Goal: Task Accomplishment & Management: Complete application form

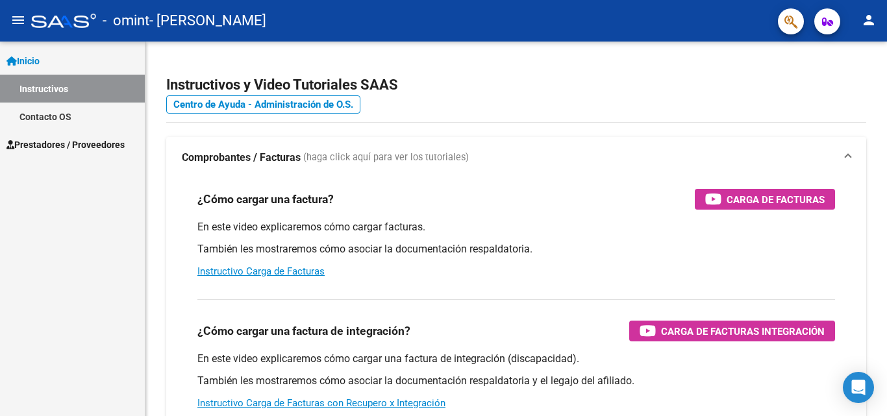
click at [38, 153] on link "Prestadores / Proveedores" at bounding box center [72, 145] width 145 height 28
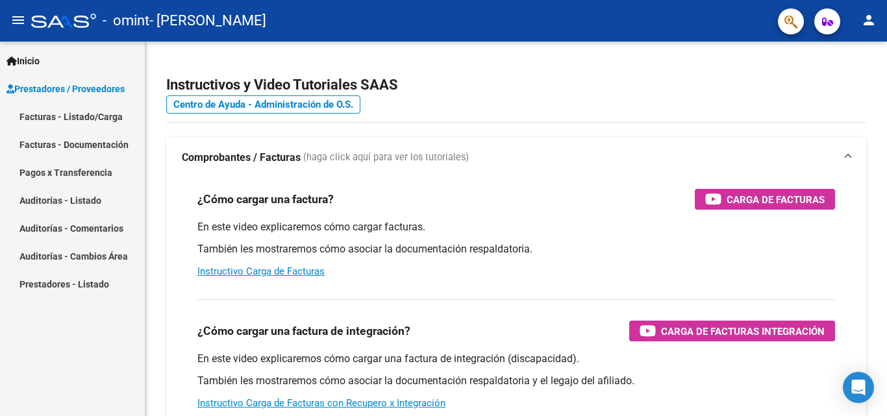
click at [113, 110] on link "Facturas - Listado/Carga" at bounding box center [72, 117] width 145 height 28
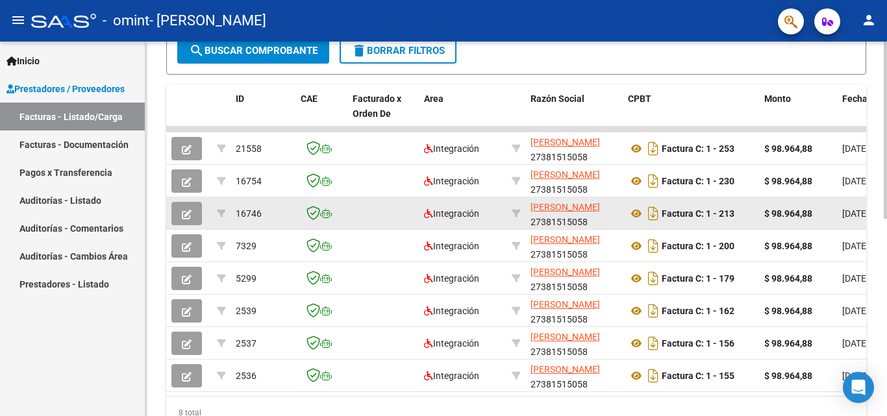
click at [177, 214] on button "button" at bounding box center [186, 213] width 31 height 23
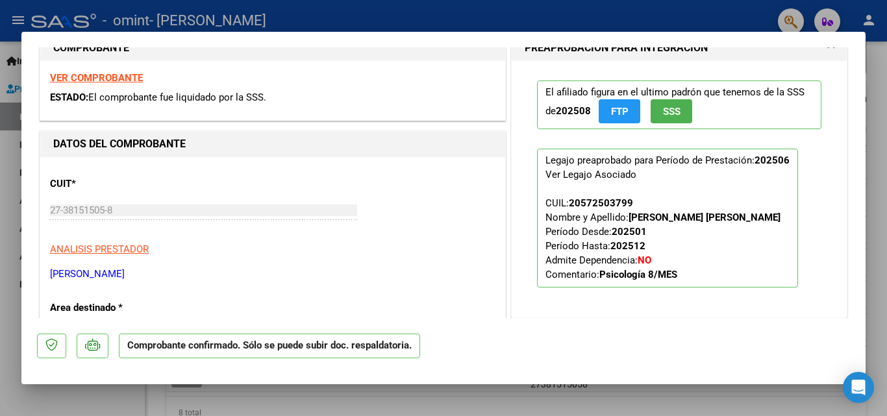
scroll to position [130, 0]
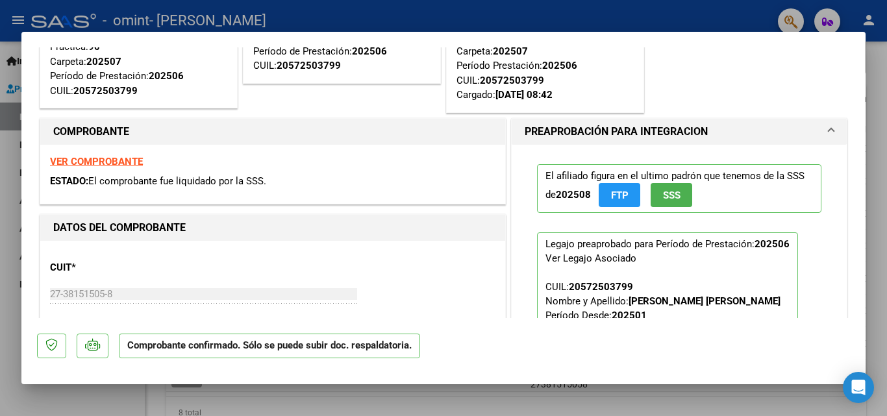
click at [709, 21] on div at bounding box center [443, 208] width 887 height 416
type input "$ 0,00"
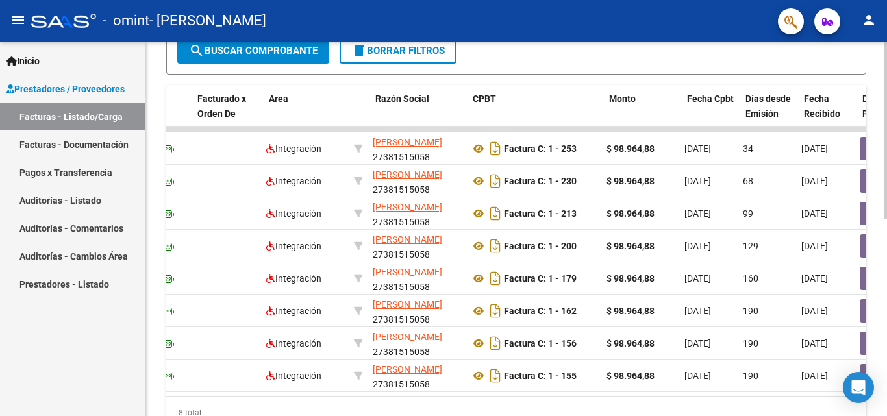
scroll to position [0, 0]
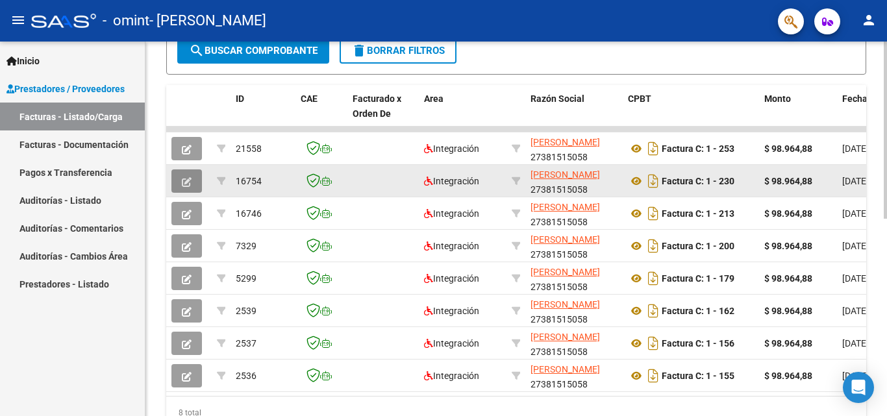
click at [175, 179] on button "button" at bounding box center [186, 181] width 31 height 23
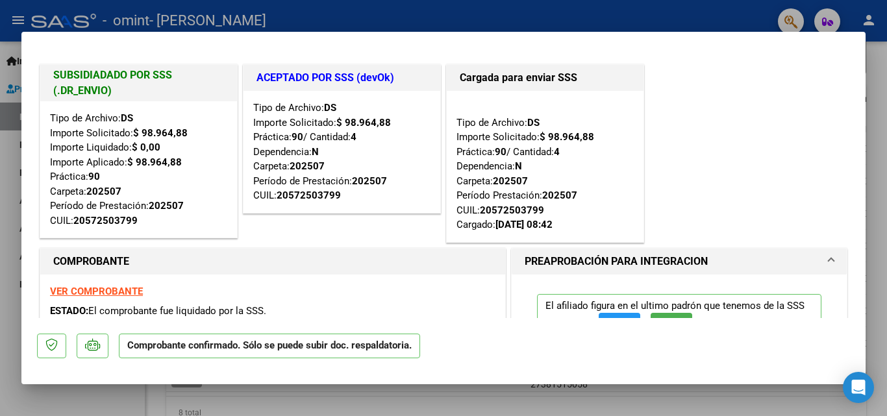
click at [887, 130] on div at bounding box center [443, 208] width 887 height 416
type input "$ 0,00"
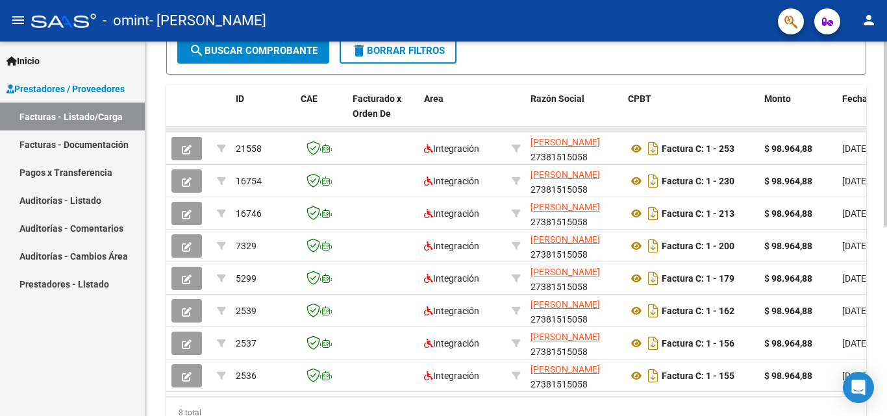
scroll to position [352, 0]
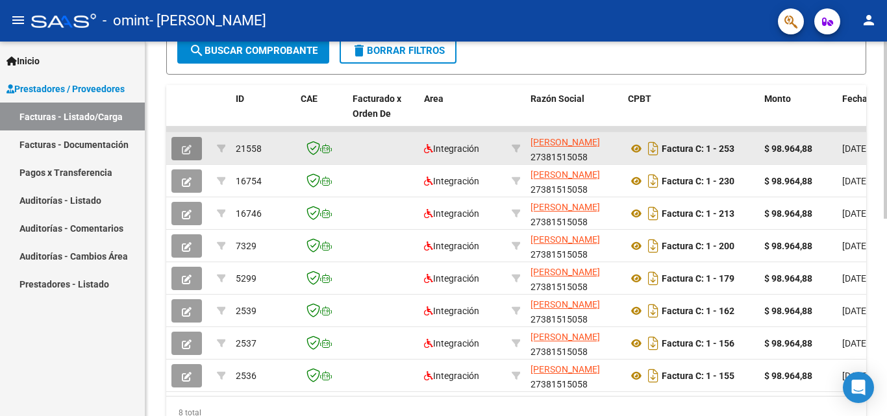
click at [194, 147] on button "button" at bounding box center [186, 148] width 31 height 23
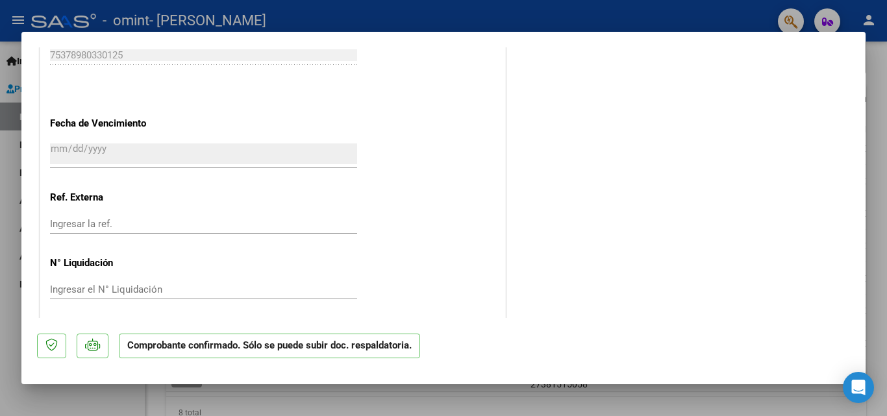
scroll to position [947, 0]
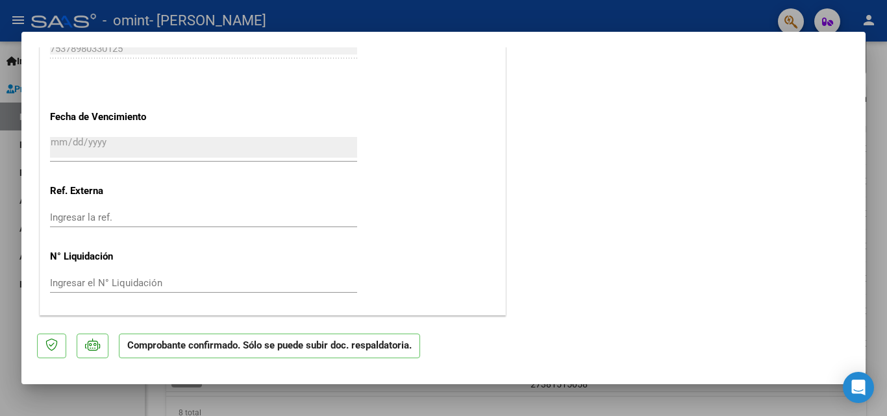
drag, startPoint x: 876, startPoint y: 145, endPoint x: 750, endPoint y: 251, distance: 165.1
click at [876, 147] on div at bounding box center [443, 208] width 887 height 416
type input "$ 0,00"
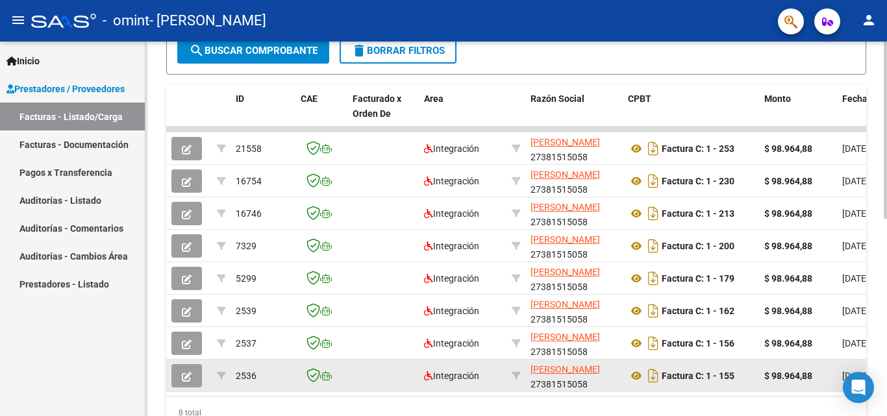
scroll to position [352, 0]
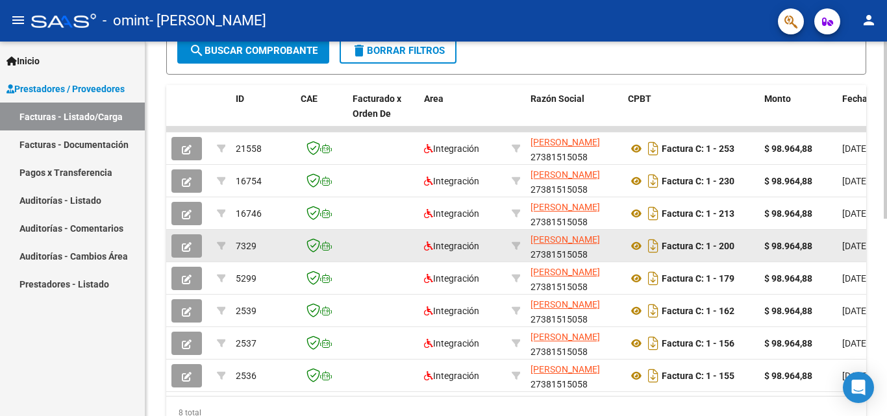
click at [184, 249] on icon "button" at bounding box center [187, 247] width 10 height 10
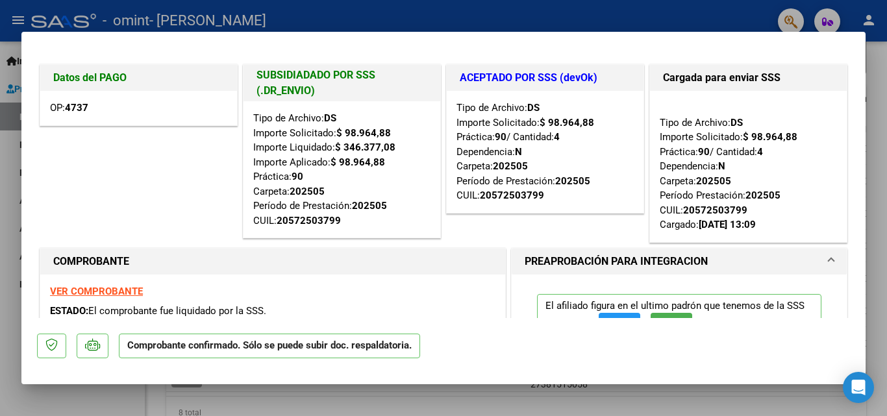
click at [870, 95] on div at bounding box center [443, 208] width 887 height 416
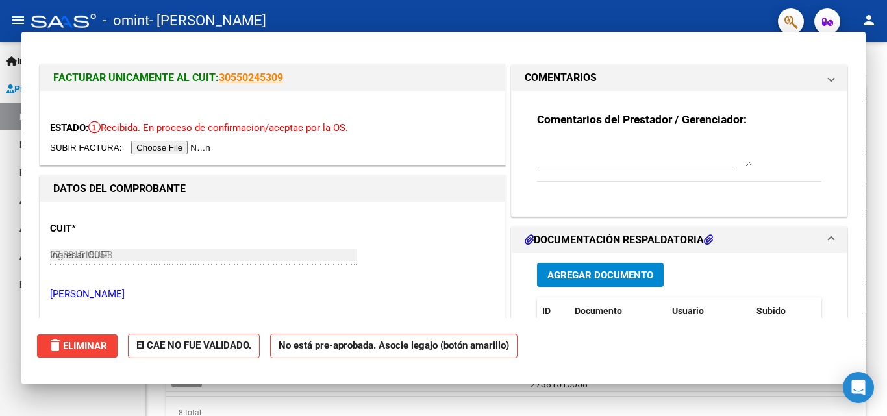
type input "$ 0,00"
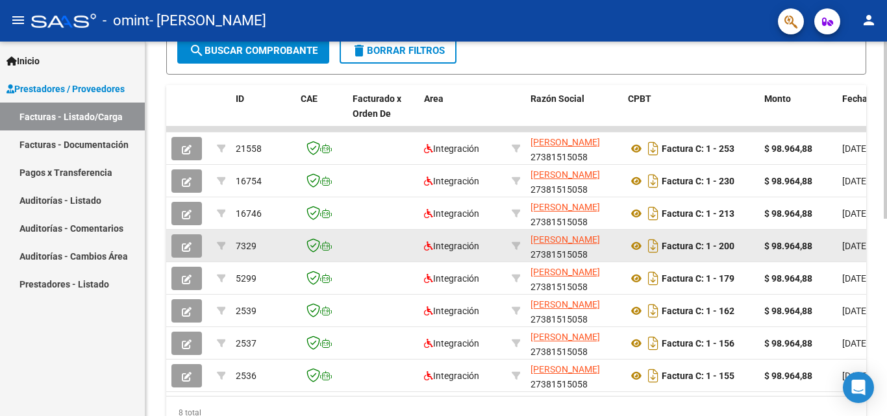
click at [192, 236] on button "button" at bounding box center [186, 245] width 31 height 23
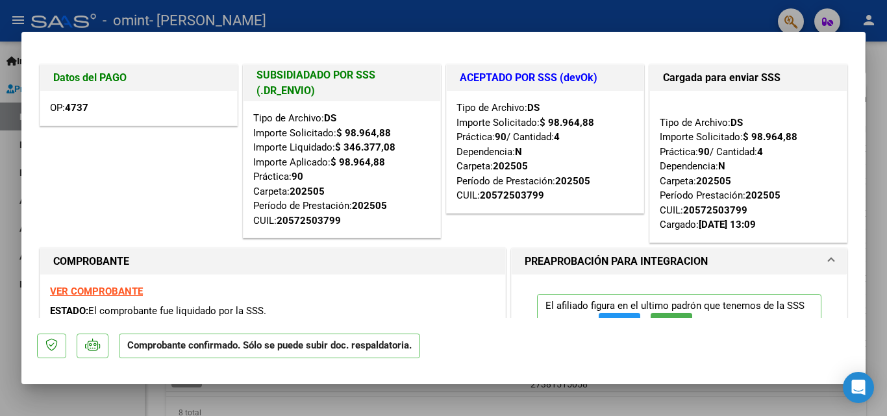
click at [883, 186] on div at bounding box center [443, 208] width 887 height 416
type input "$ 0,00"
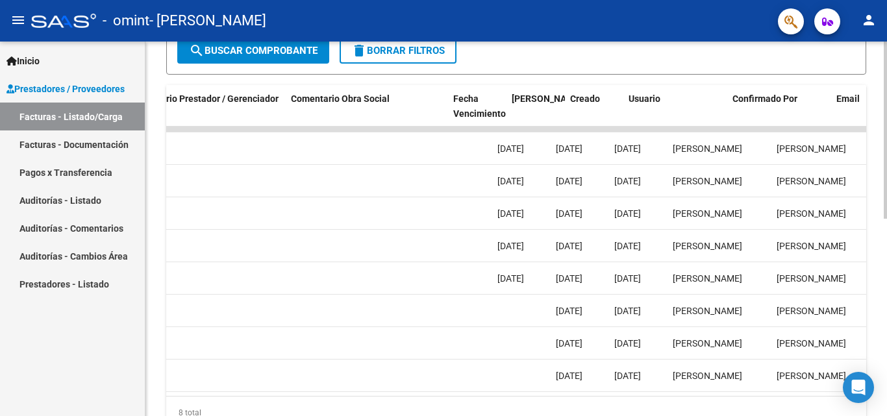
scroll to position [0, 2038]
